Goal: Navigation & Orientation: Find specific page/section

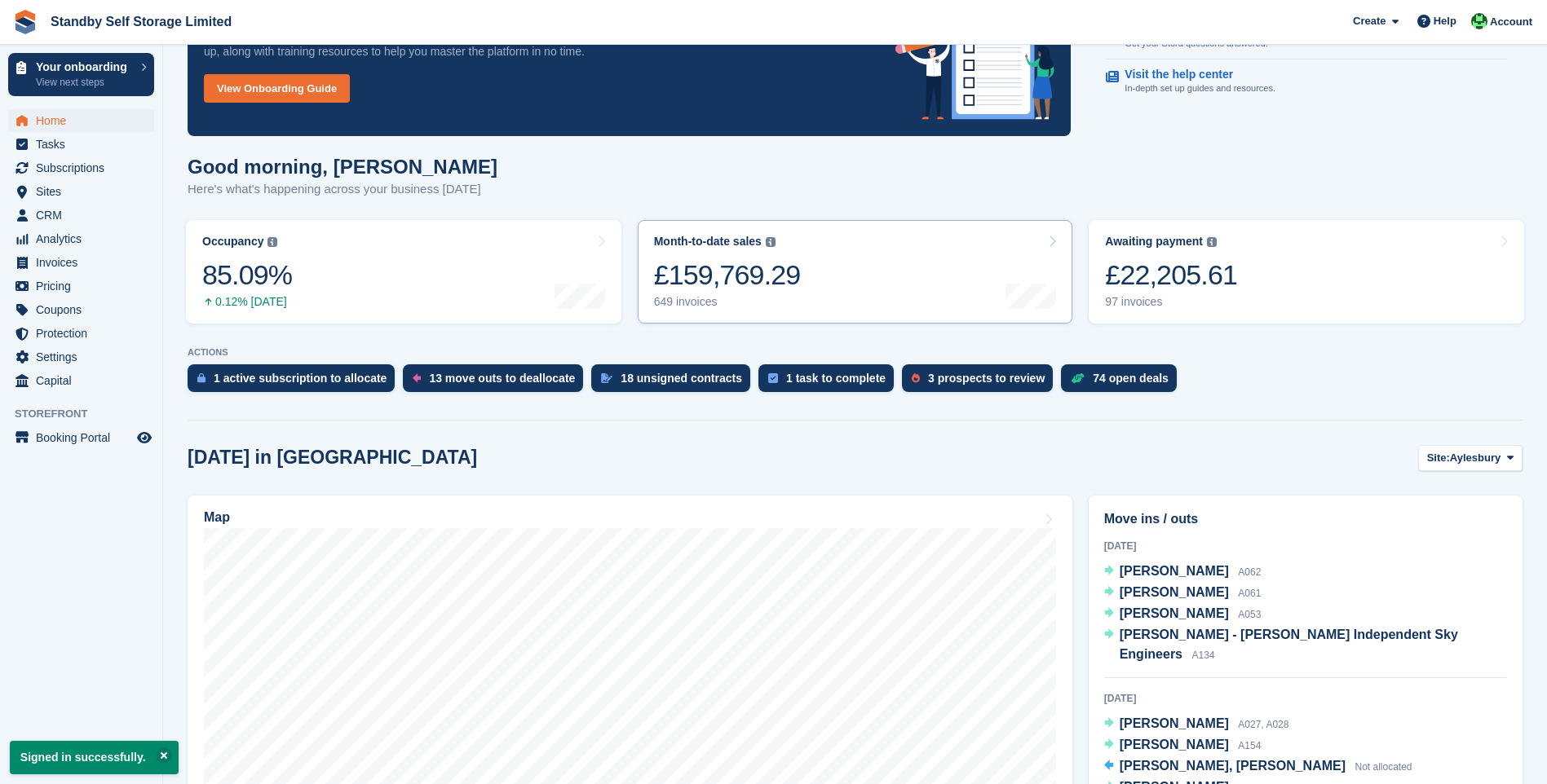
scroll to position [244, 0]
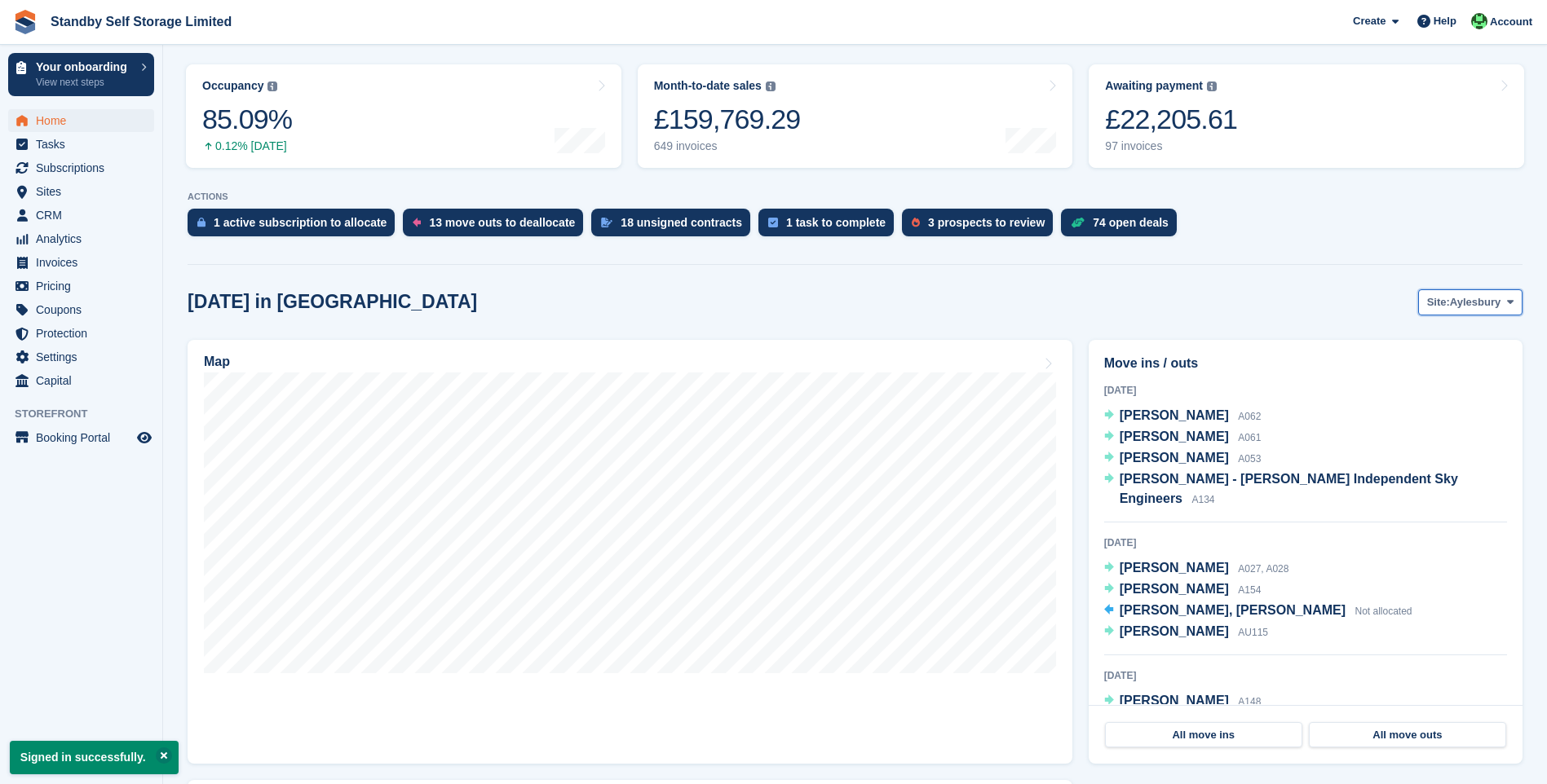
click at [1444, 310] on span "Site:" at bounding box center [1439, 302] width 23 height 16
click at [1421, 426] on link "Horsham" at bounding box center [1444, 429] width 142 height 29
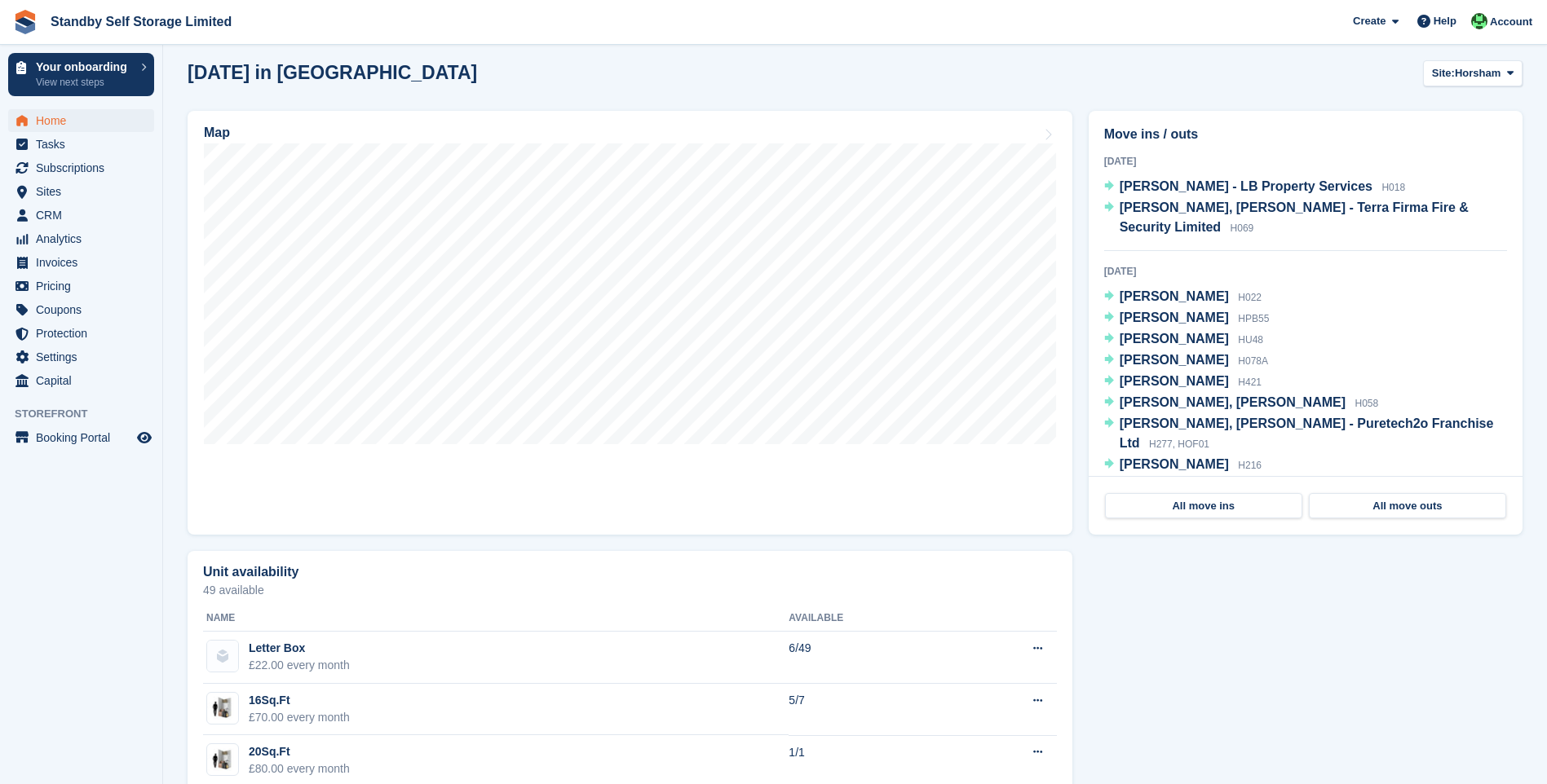
scroll to position [489, 0]
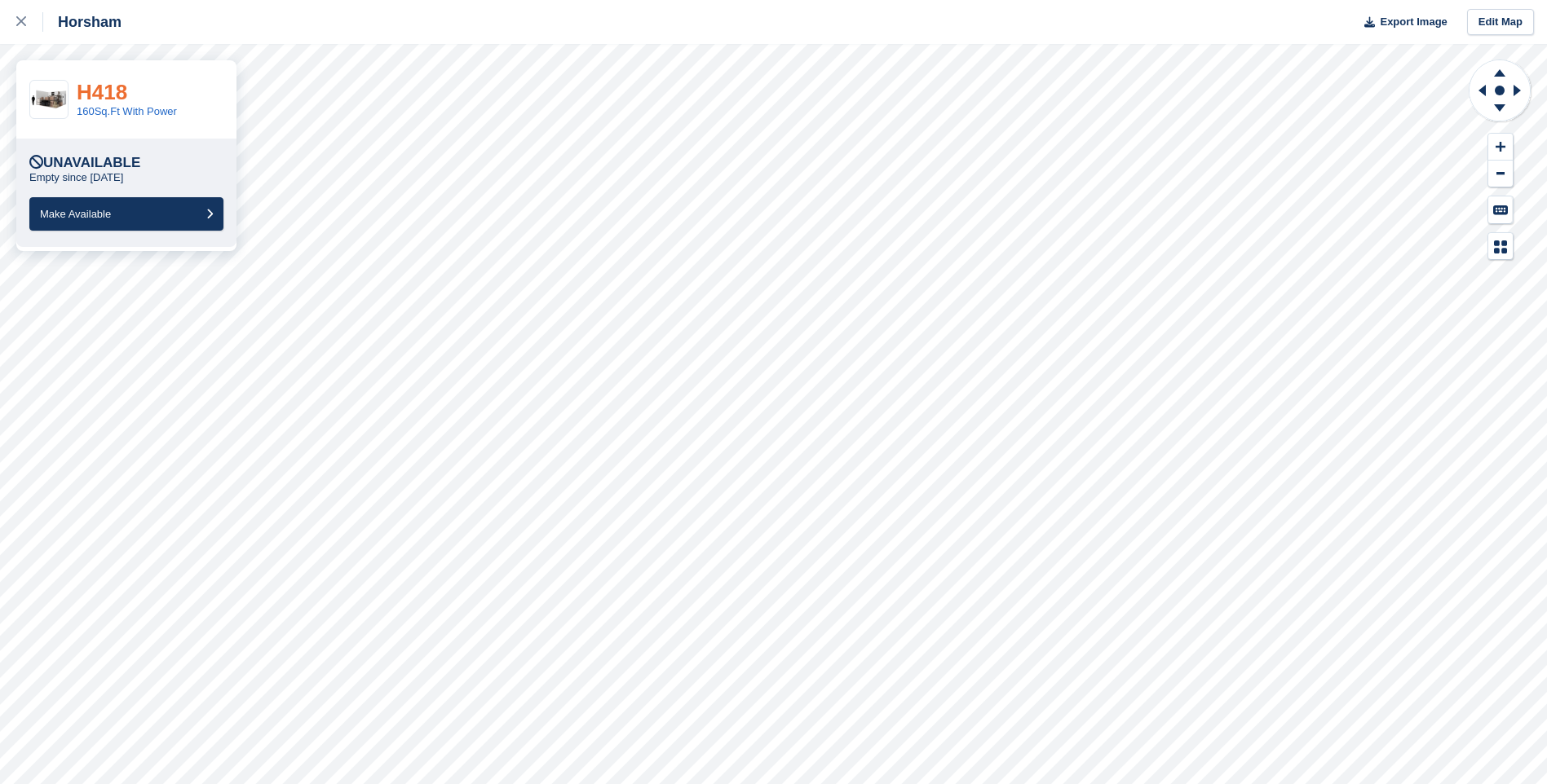
click at [115, 93] on link "H418" at bounding box center [103, 92] width 51 height 24
click at [118, 90] on link "H417" at bounding box center [103, 92] width 51 height 24
click at [121, 95] on link "H401A" at bounding box center [110, 92] width 66 height 24
click at [96, 90] on link "H429" at bounding box center [103, 92] width 51 height 24
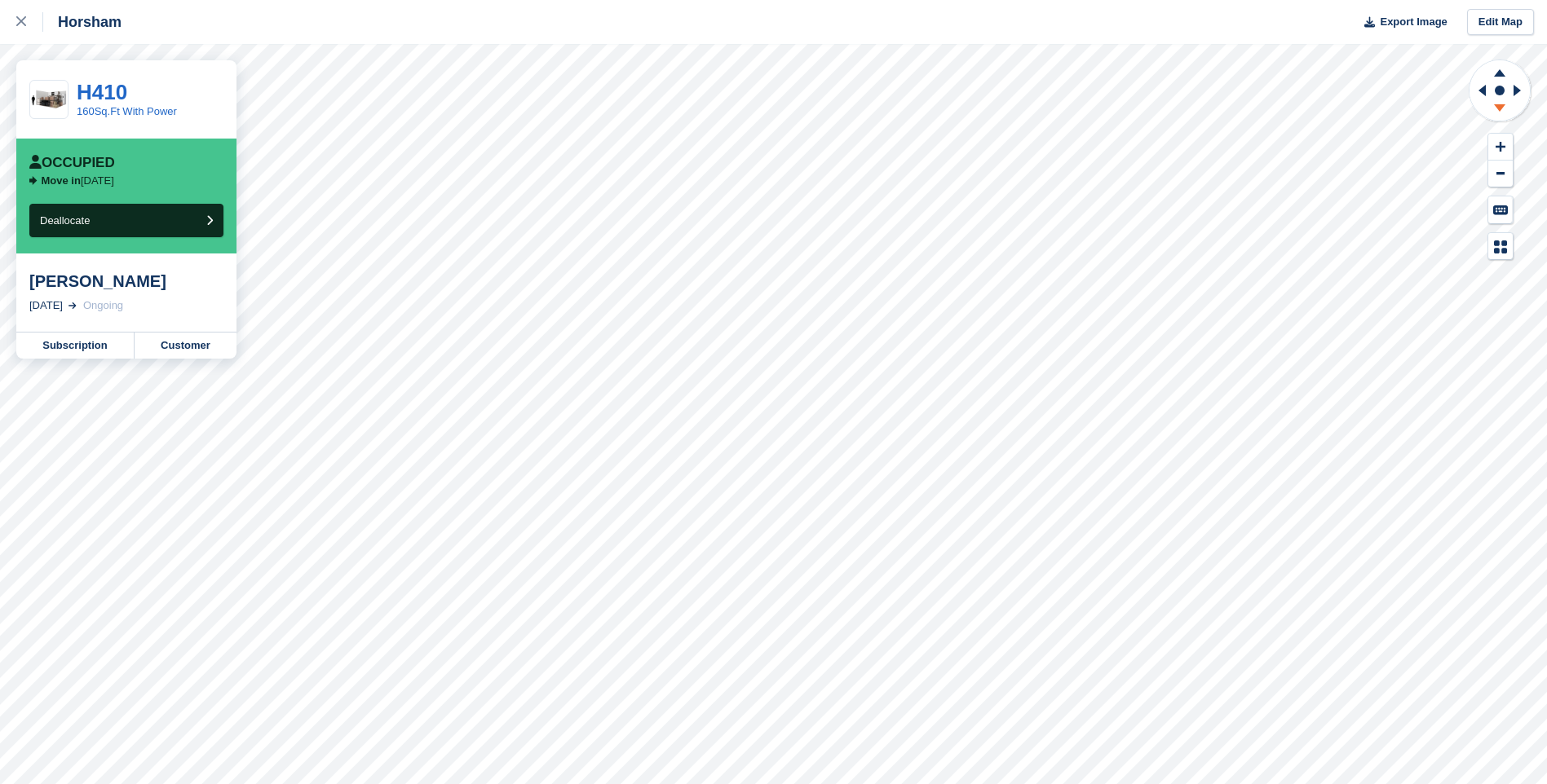
click at [1498, 102] on icon at bounding box center [1499, 111] width 42 height 21
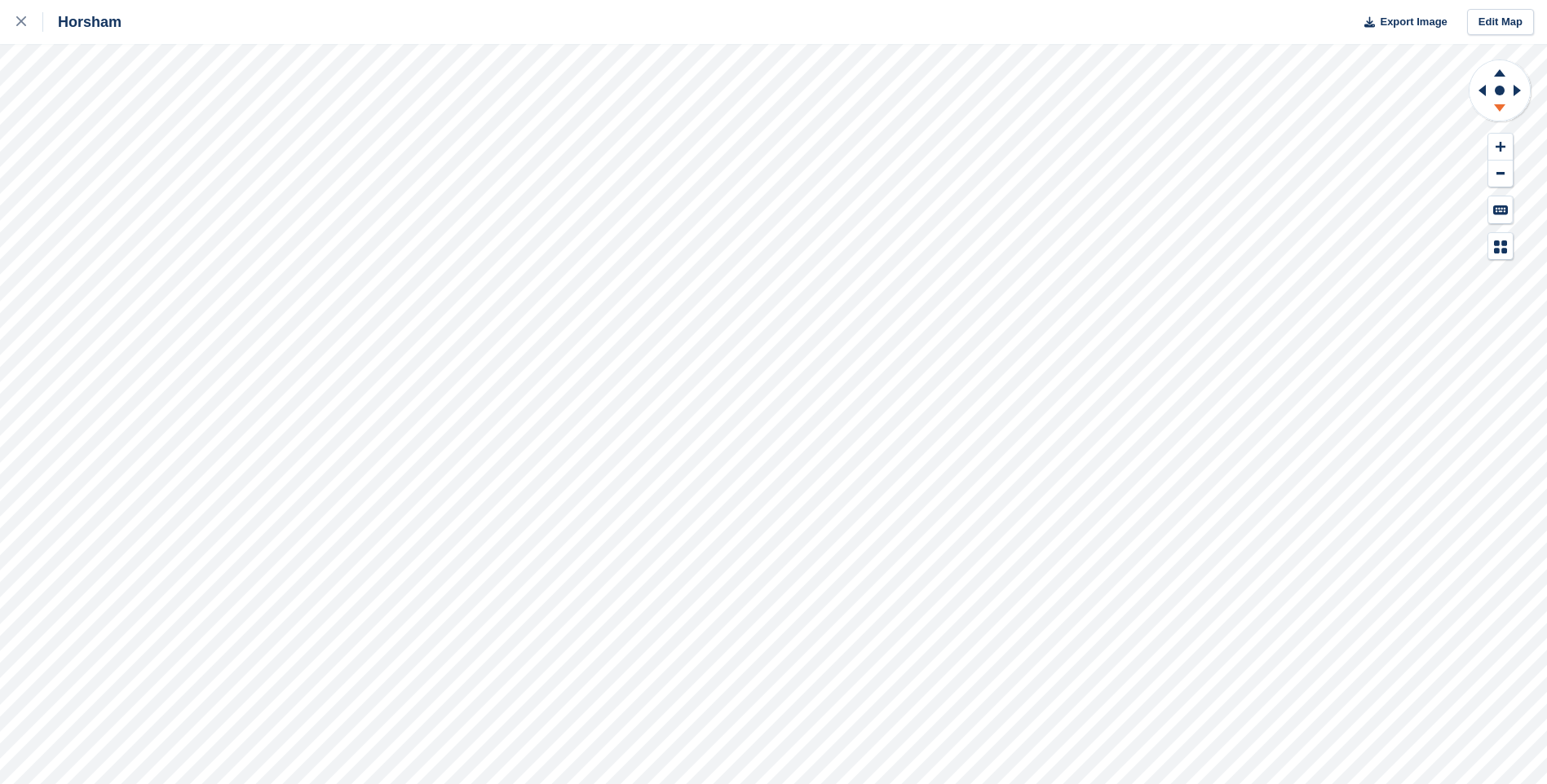
click at [1505, 102] on icon at bounding box center [1499, 111] width 42 height 21
click at [1507, 72] on icon at bounding box center [1499, 71] width 42 height 21
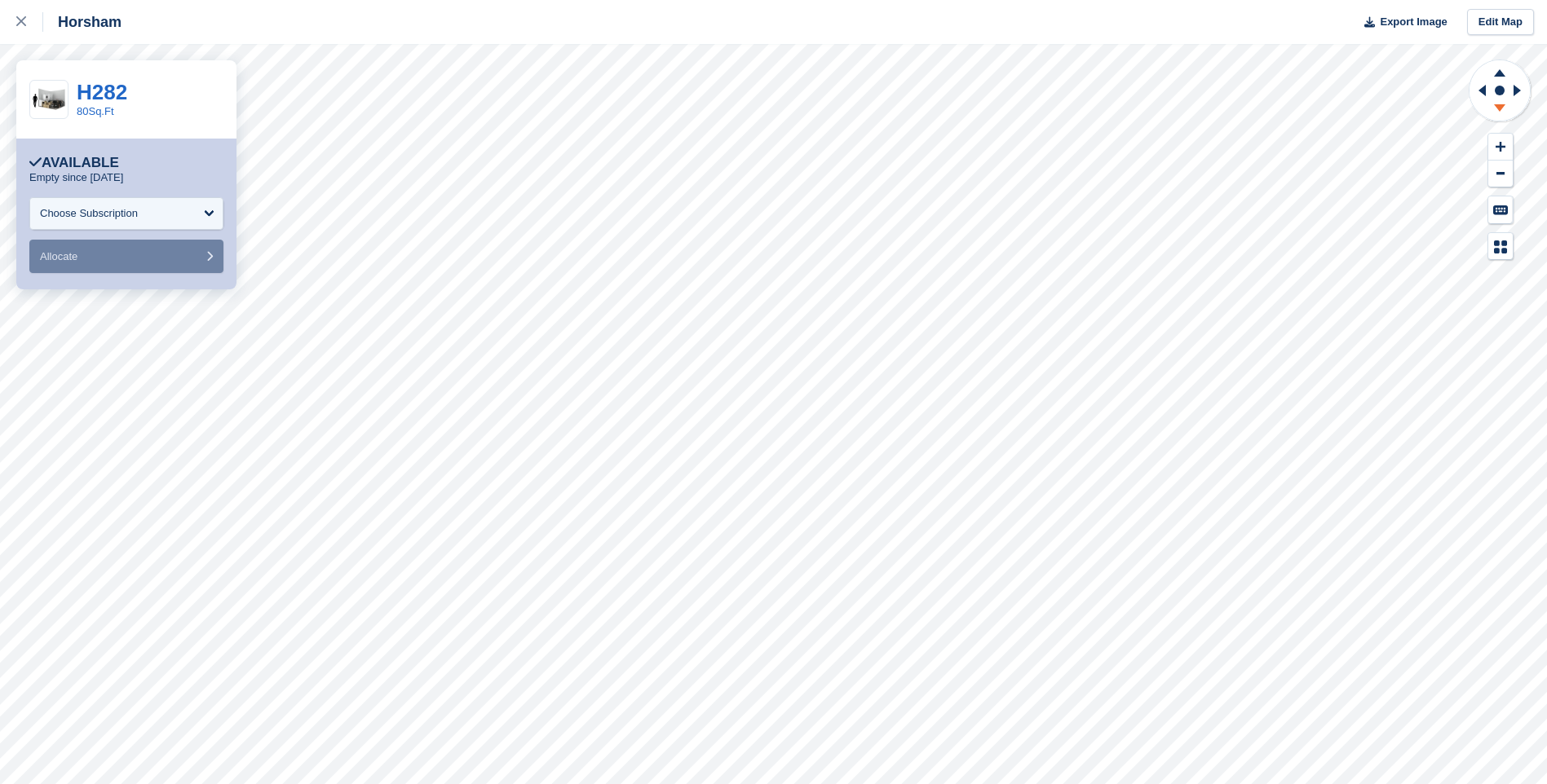
click at [1502, 109] on icon at bounding box center [1499, 111] width 42 height 21
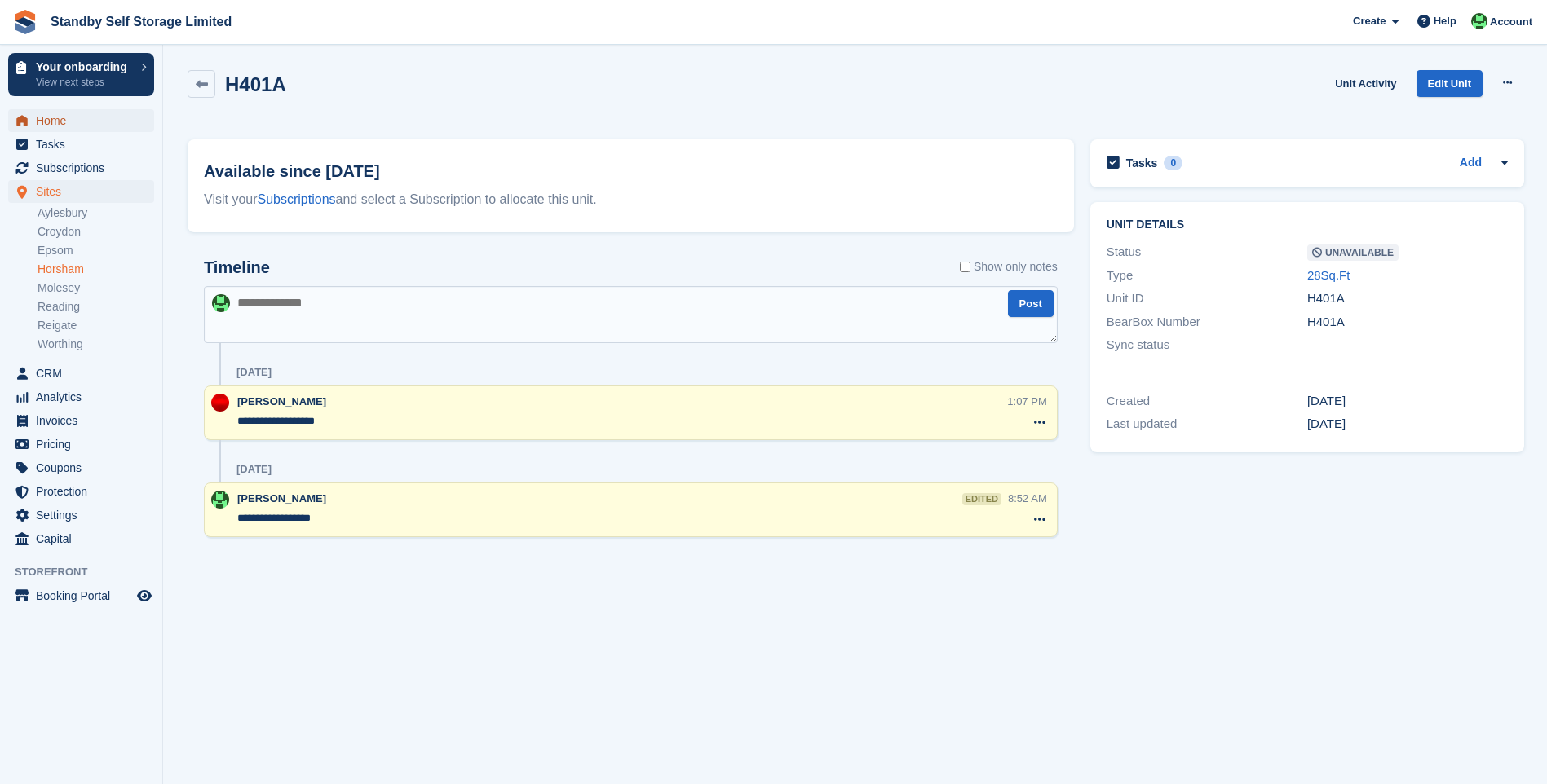
drag, startPoint x: 0, startPoint y: 0, endPoint x: 63, endPoint y: 124, distance: 139.1
click at [63, 124] on span "Home" at bounding box center [85, 120] width 98 height 23
